Goal: Transaction & Acquisition: Purchase product/service

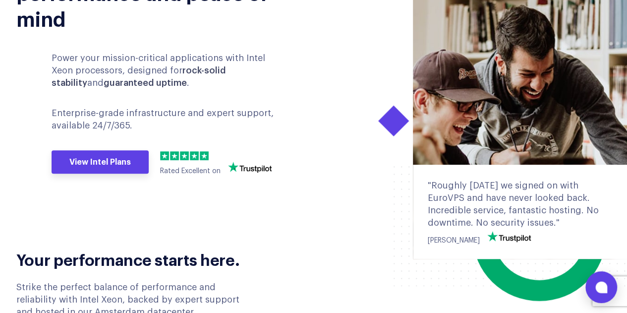
scroll to position [198, 0]
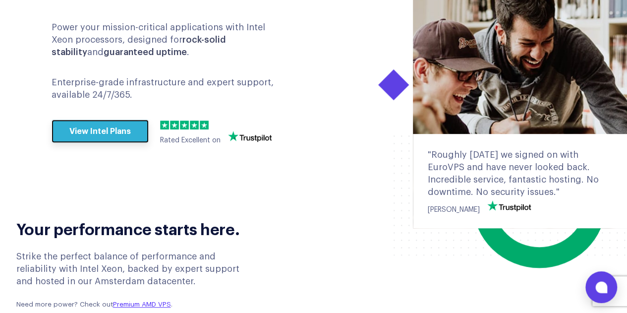
click at [112, 130] on link "View Intel Plans" at bounding box center [100, 131] width 97 height 24
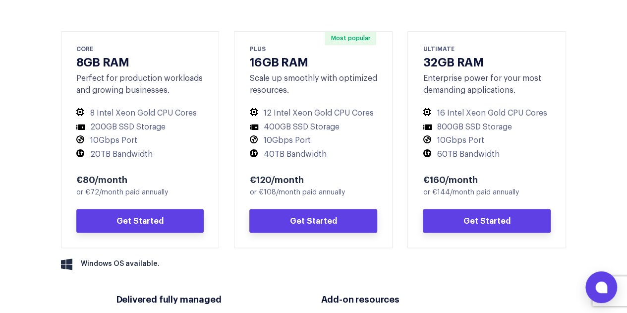
scroll to position [507, 0]
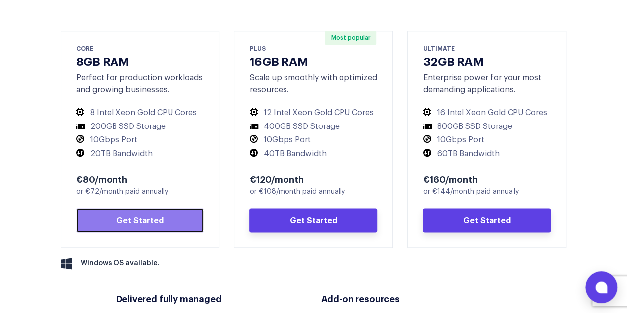
click at [163, 222] on link "Get Started" at bounding box center [140, 220] width 128 height 24
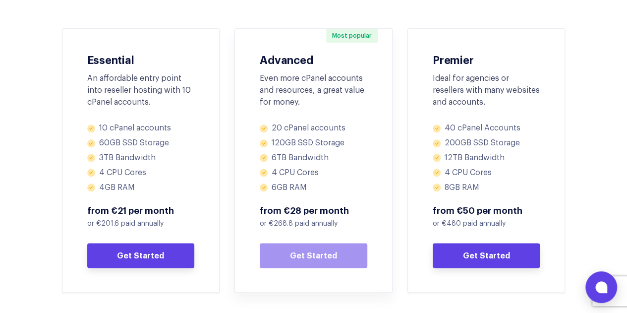
scroll to position [498, 0]
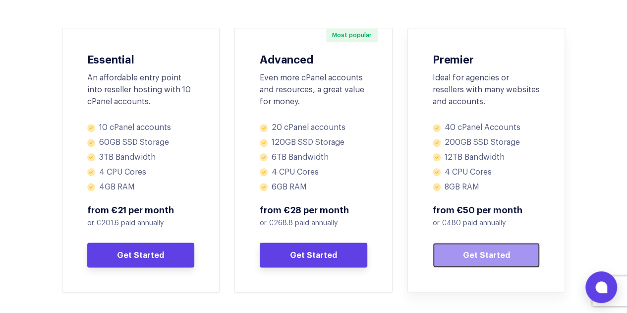
click at [450, 253] on link "Get Started" at bounding box center [487, 254] width 108 height 25
click at [468, 253] on link "Get Started" at bounding box center [487, 254] width 108 height 25
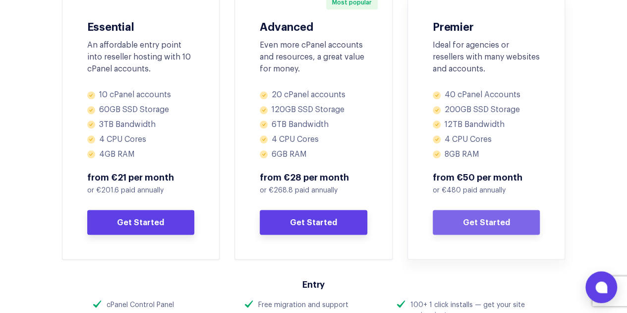
scroll to position [533, 0]
